Goal: Information Seeking & Learning: Learn about a topic

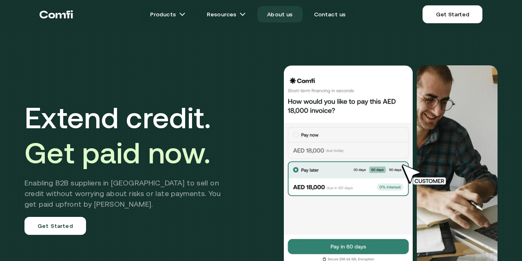
click at [282, 17] on link "About us" at bounding box center [280, 14] width 45 height 16
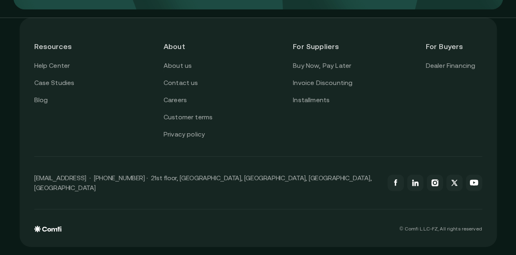
scroll to position [2047, 0]
click at [315, 105] on link "Installments" at bounding box center [311, 100] width 37 height 11
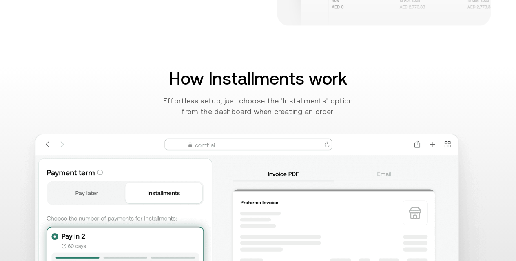
scroll to position [558, 0]
